Goal: Task Accomplishment & Management: Use online tool/utility

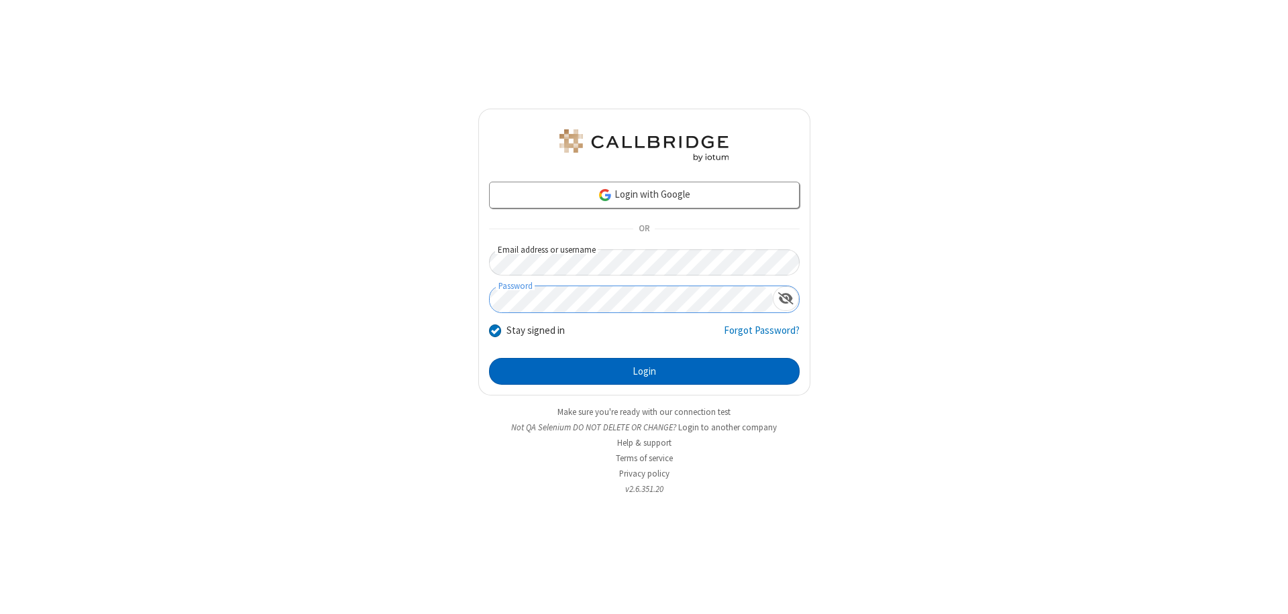
click at [644, 372] on button "Login" at bounding box center [644, 371] width 311 height 27
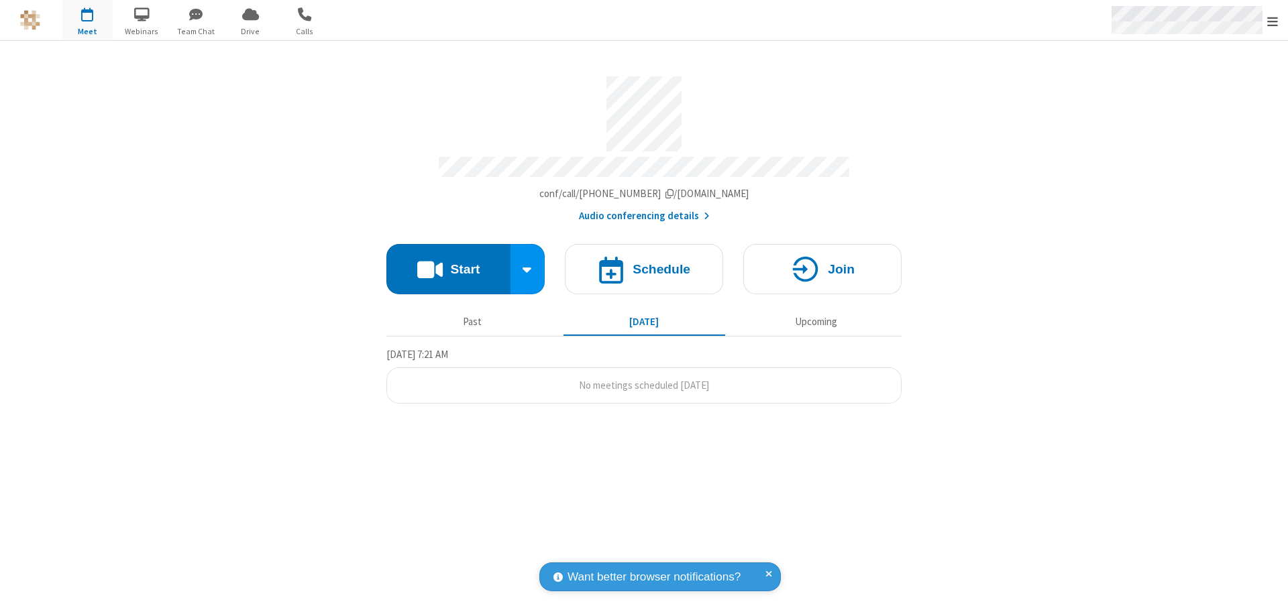
click at [1273, 21] on span "Open menu" at bounding box center [1272, 21] width 11 height 13
click at [87, 20] on span "button" at bounding box center [87, 14] width 50 height 23
click at [644, 263] on h4 "Schedule" at bounding box center [662, 269] width 58 height 13
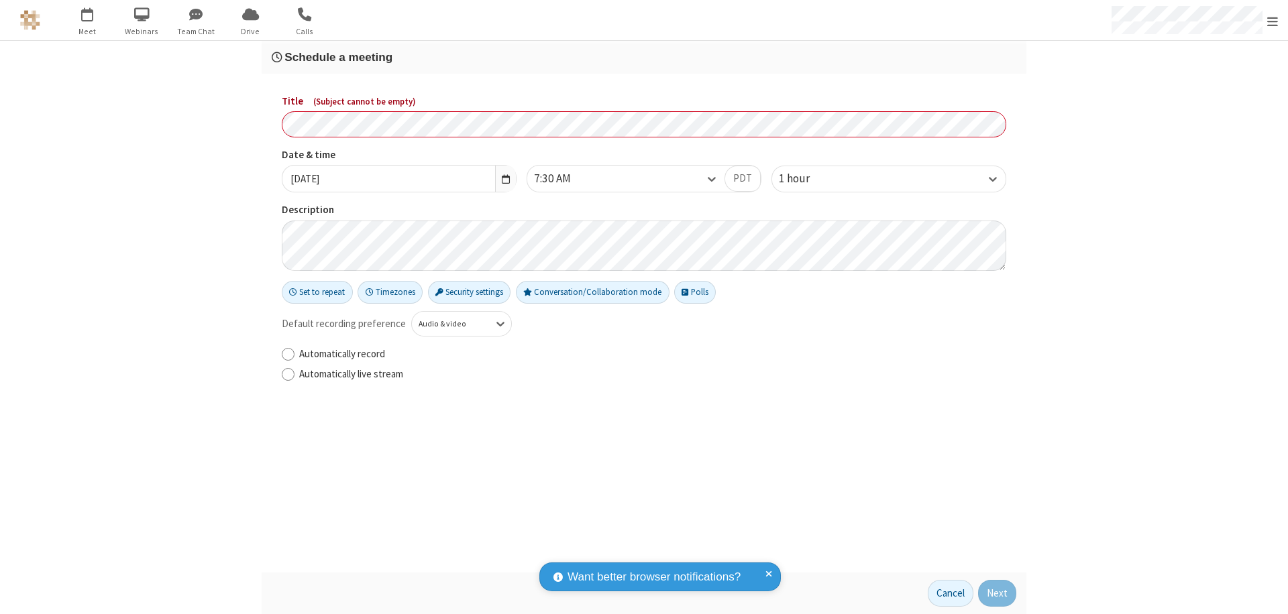
click at [644, 57] on h3 "Schedule a meeting" at bounding box center [644, 57] width 745 height 13
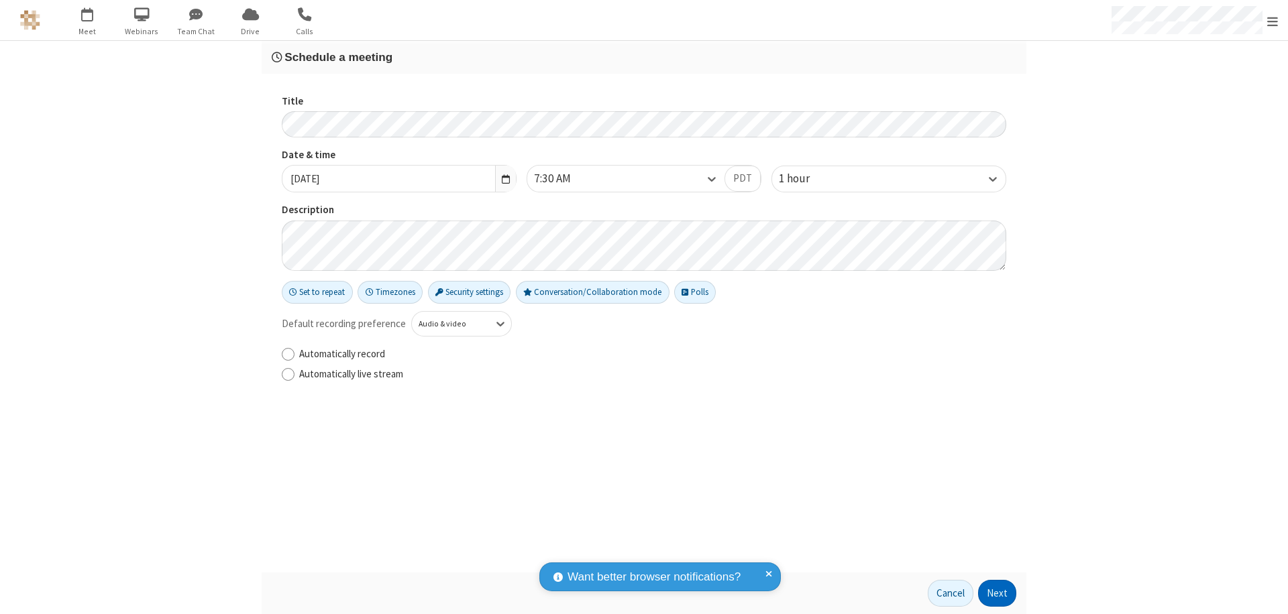
click at [997, 594] on button "Next" at bounding box center [997, 593] width 38 height 27
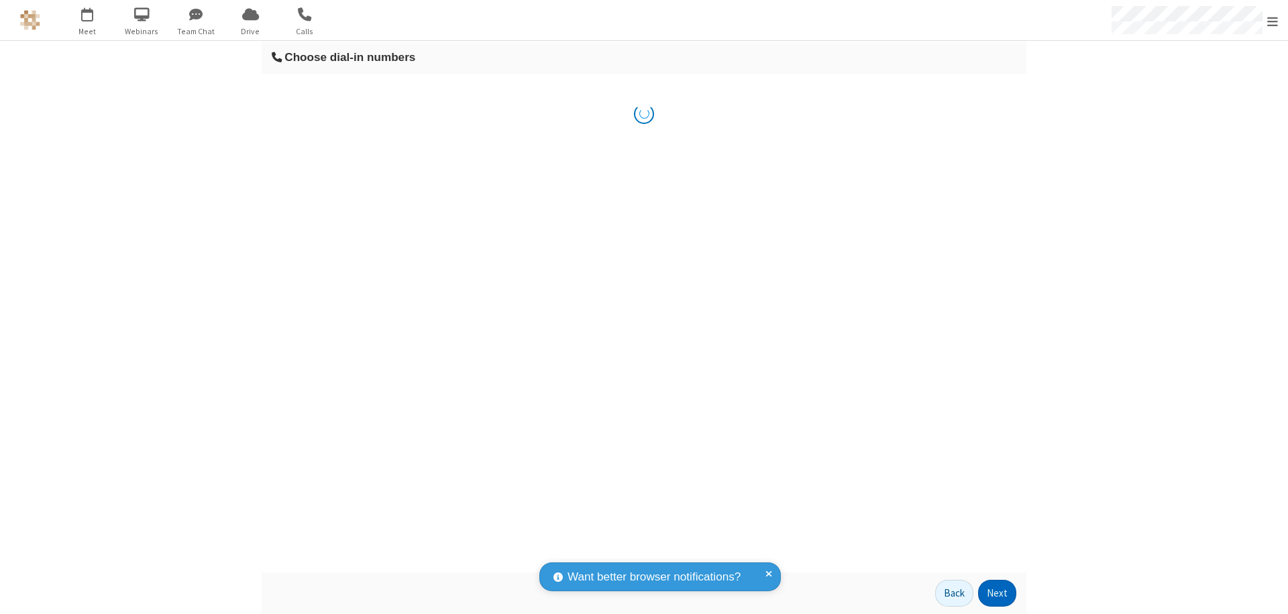
click at [997, 594] on button "Next" at bounding box center [997, 593] width 38 height 27
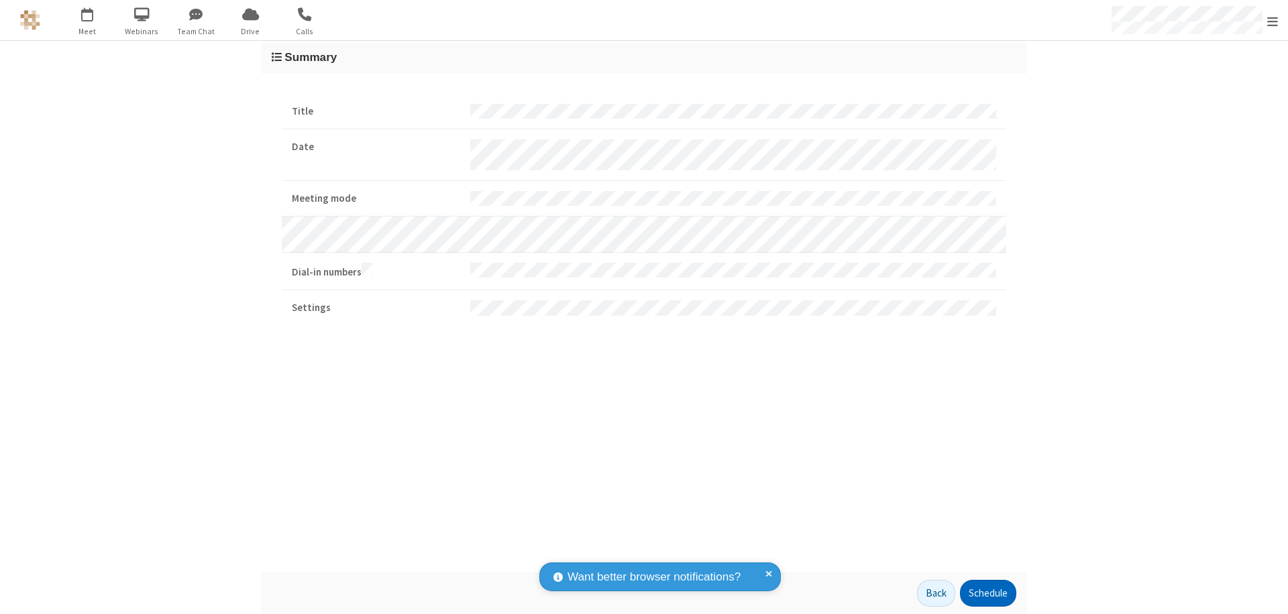
click at [987, 594] on button "Schedule" at bounding box center [988, 593] width 56 height 27
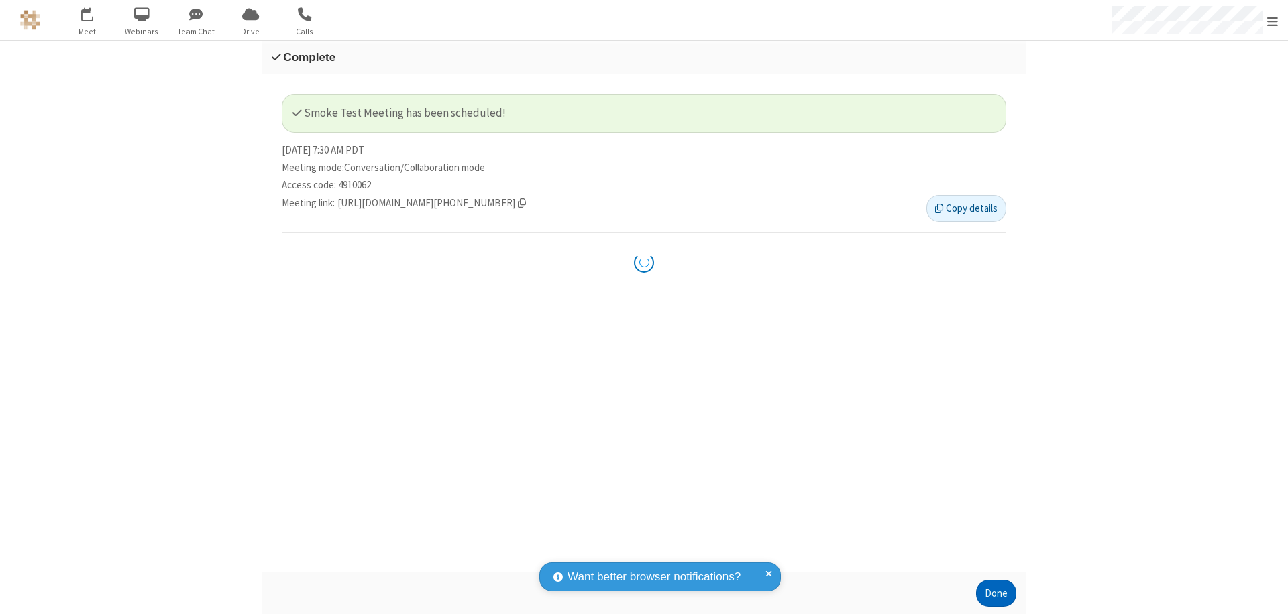
click at [996, 594] on button "Done" at bounding box center [996, 593] width 40 height 27
